Goal: Navigation & Orientation: Find specific page/section

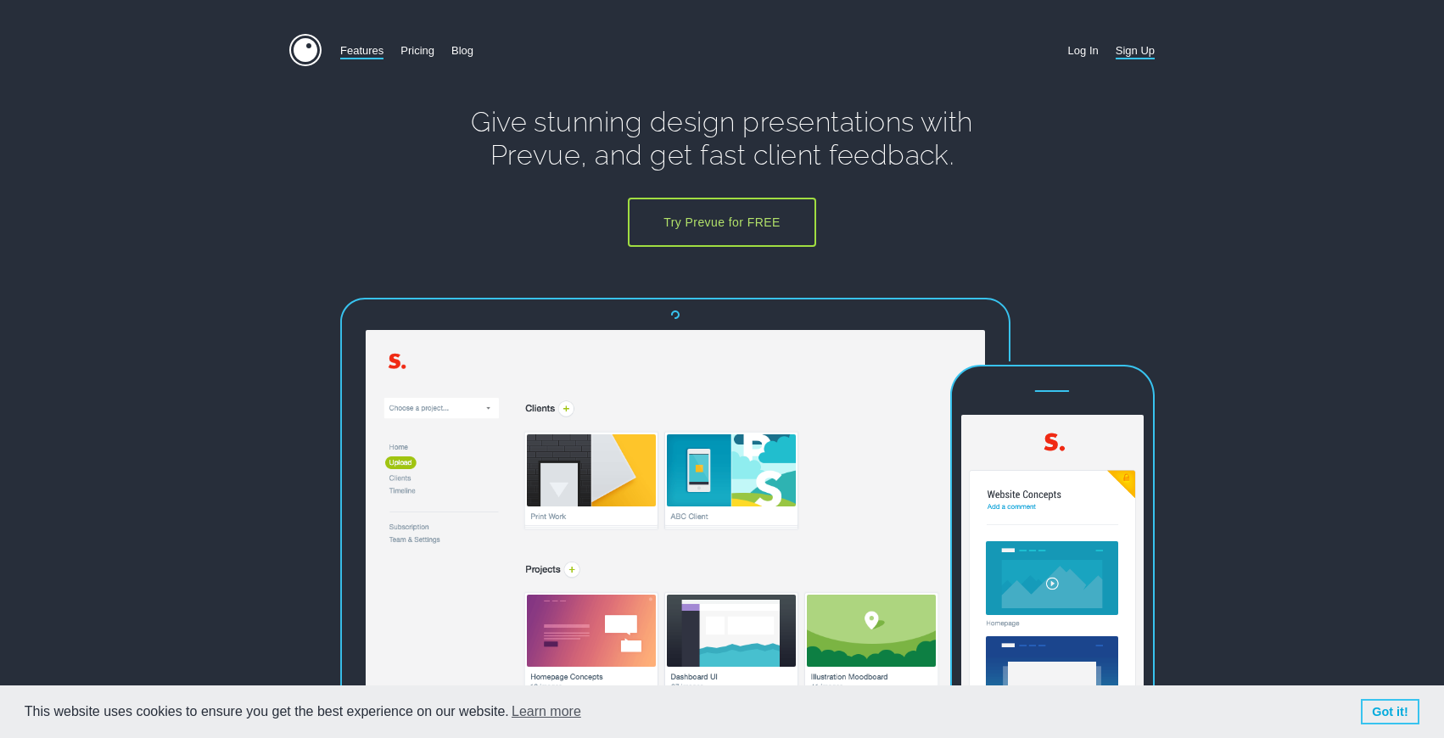
click at [350, 52] on link "Features" at bounding box center [361, 50] width 43 height 33
drag, startPoint x: 477, startPoint y: 52, endPoint x: 466, endPoint y: 55, distance: 11.5
click at [466, 55] on nav "Features Pricing Blog Sign Up Log In" at bounding box center [722, 51] width 1444 height 34
click at [463, 55] on link "Blog" at bounding box center [463, 50] width 22 height 33
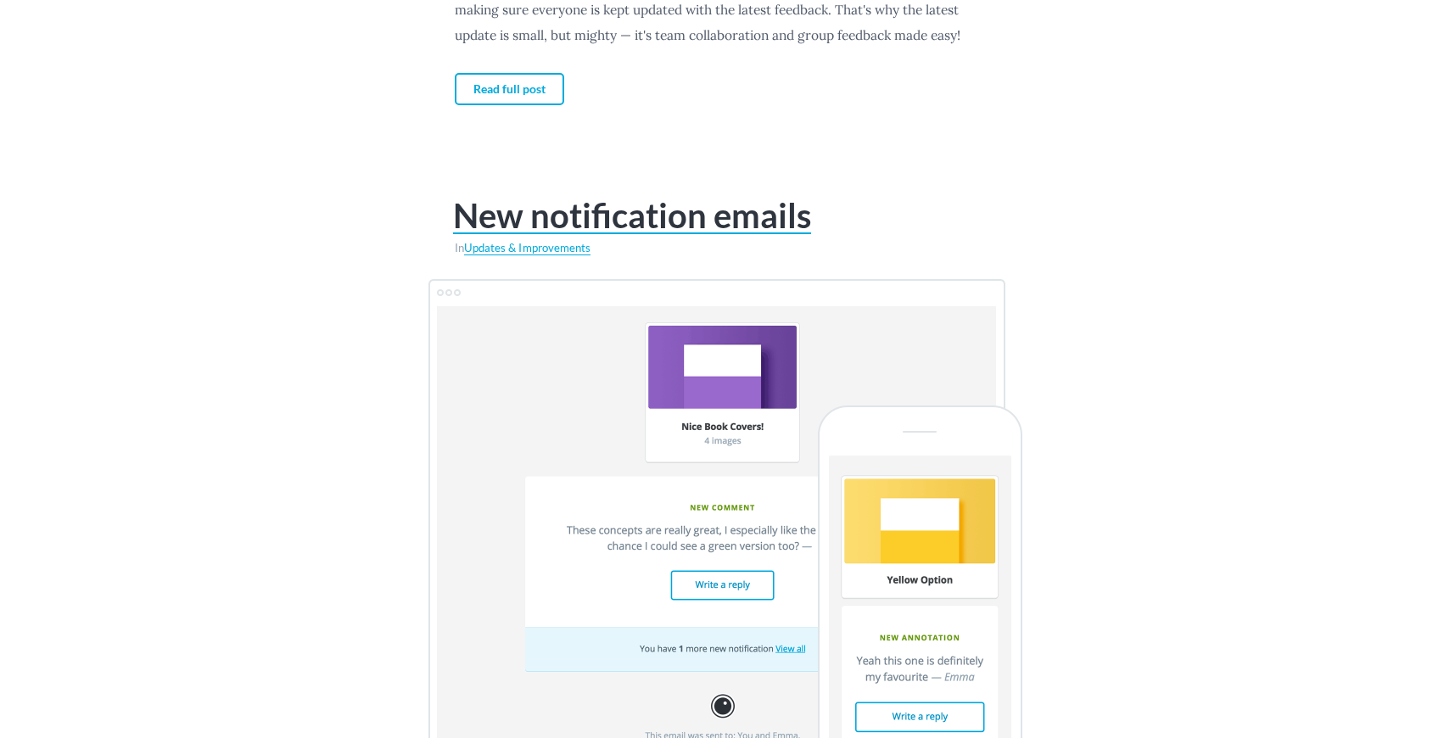
scroll to position [1934, 0]
